Goal: Information Seeking & Learning: Find specific fact

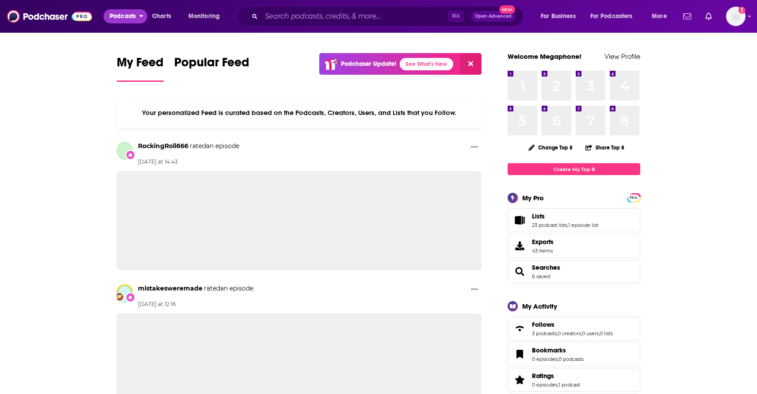
click at [120, 16] on span "Podcasts" at bounding box center [123, 16] width 26 height 12
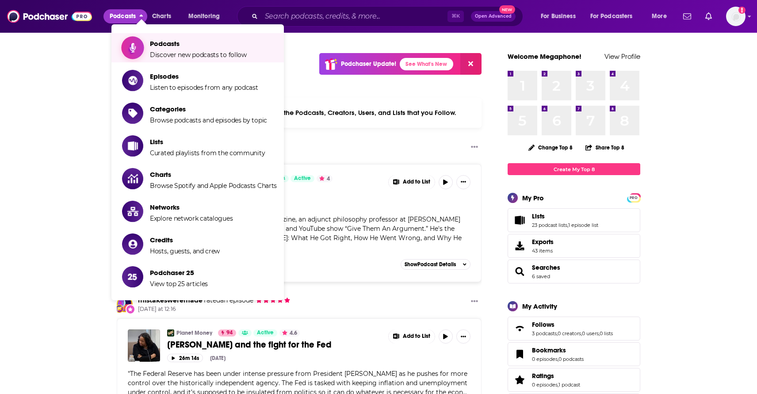
click at [172, 42] on span "Podcasts" at bounding box center [198, 43] width 97 height 8
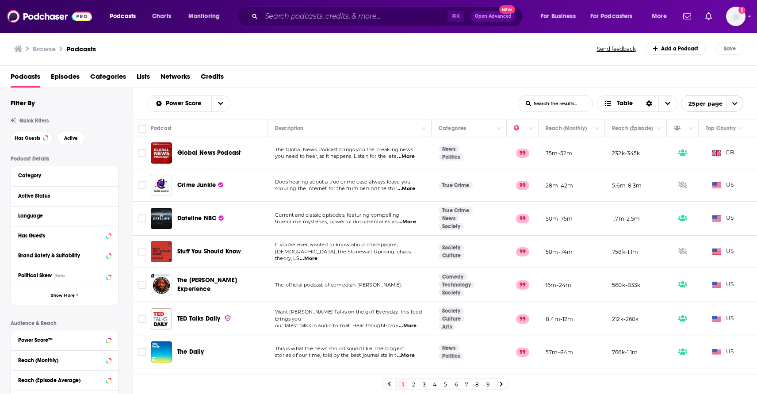
click at [179, 77] on span "Networks" at bounding box center [175, 78] width 30 height 18
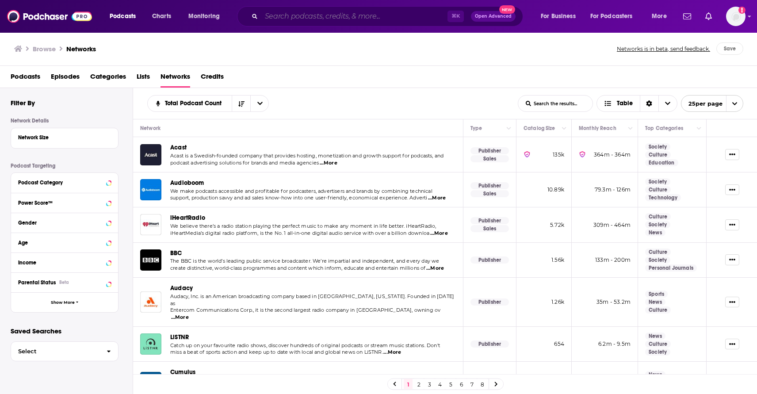
click at [319, 21] on input "Search podcasts, credits, & more..." at bounding box center [354, 16] width 186 height 14
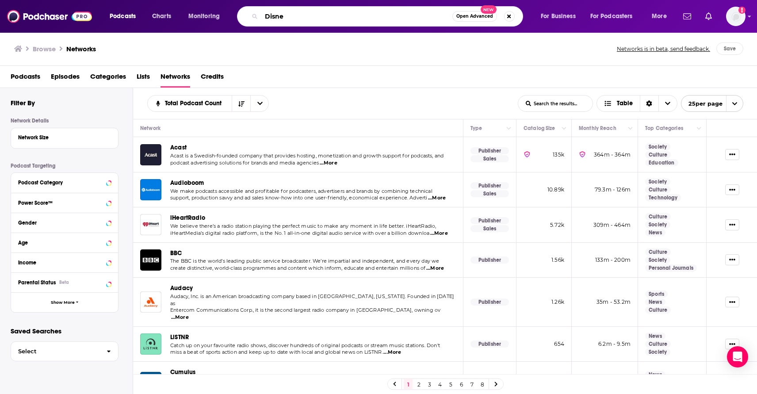
type input "Disney"
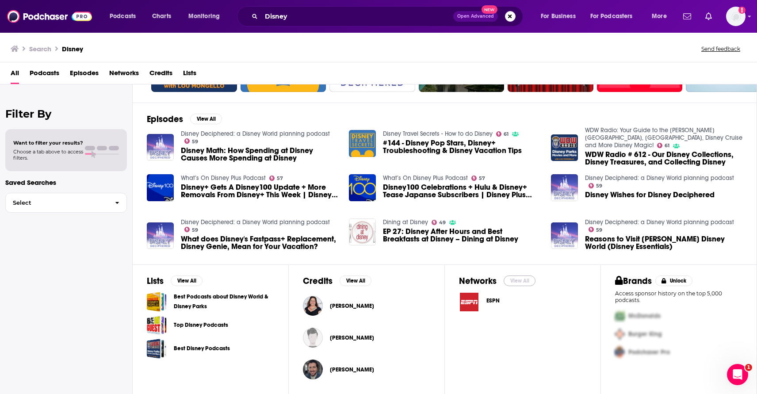
click at [518, 278] on button "View All" at bounding box center [519, 280] width 32 height 11
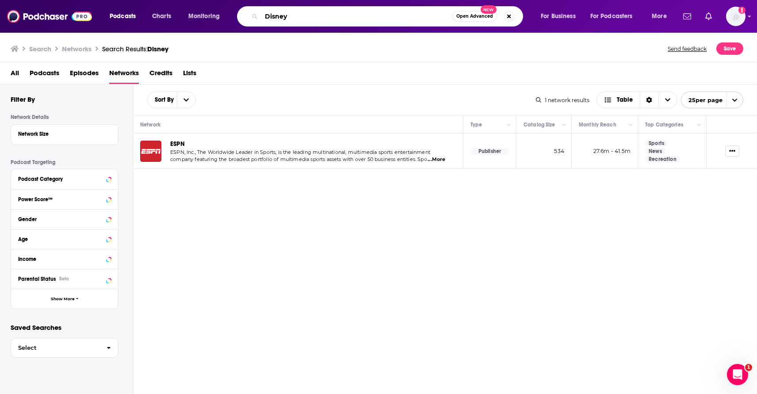
drag, startPoint x: 292, startPoint y: 18, endPoint x: 248, endPoint y: 18, distance: 43.3
click at [248, 18] on div "Disney Open Advanced New" at bounding box center [380, 16] width 286 height 20
type input "abc"
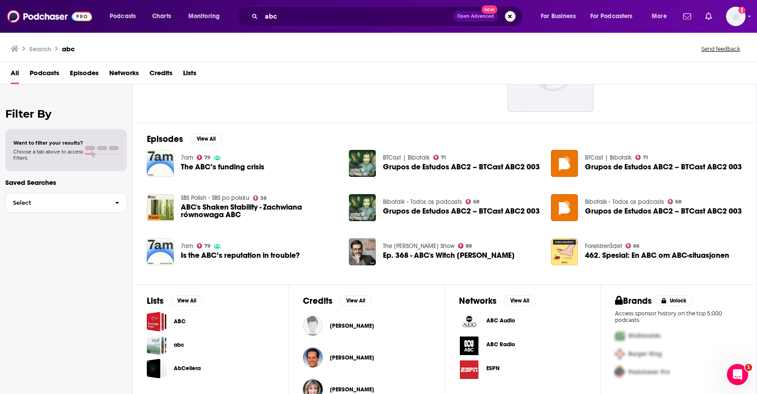
scroll to position [105, 0]
